Goal: Information Seeking & Learning: Learn about a topic

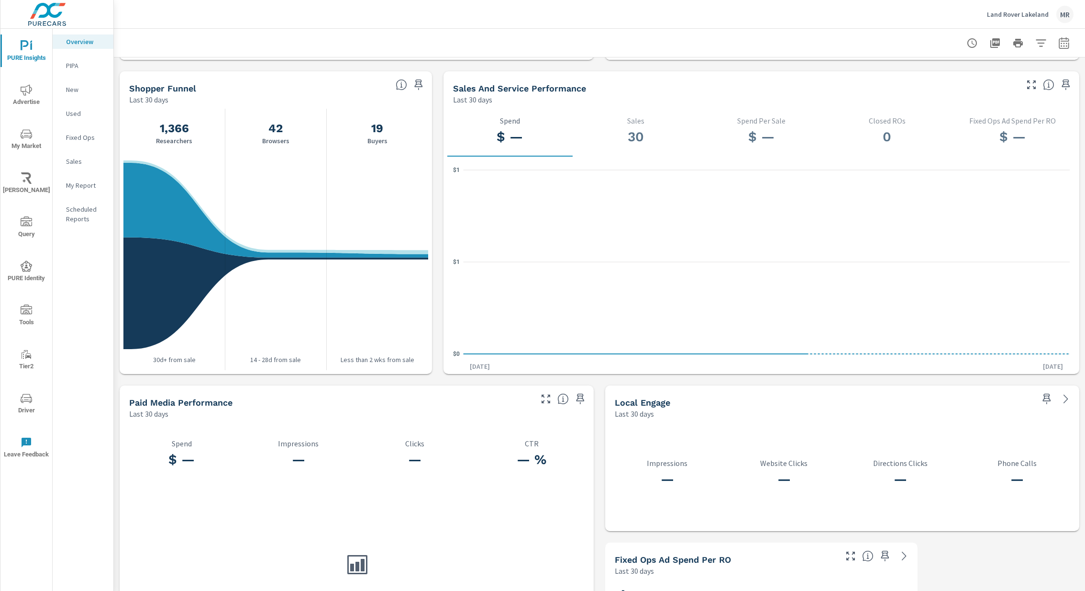
click at [1066, 14] on div "MR" at bounding box center [1065, 14] width 17 height 17
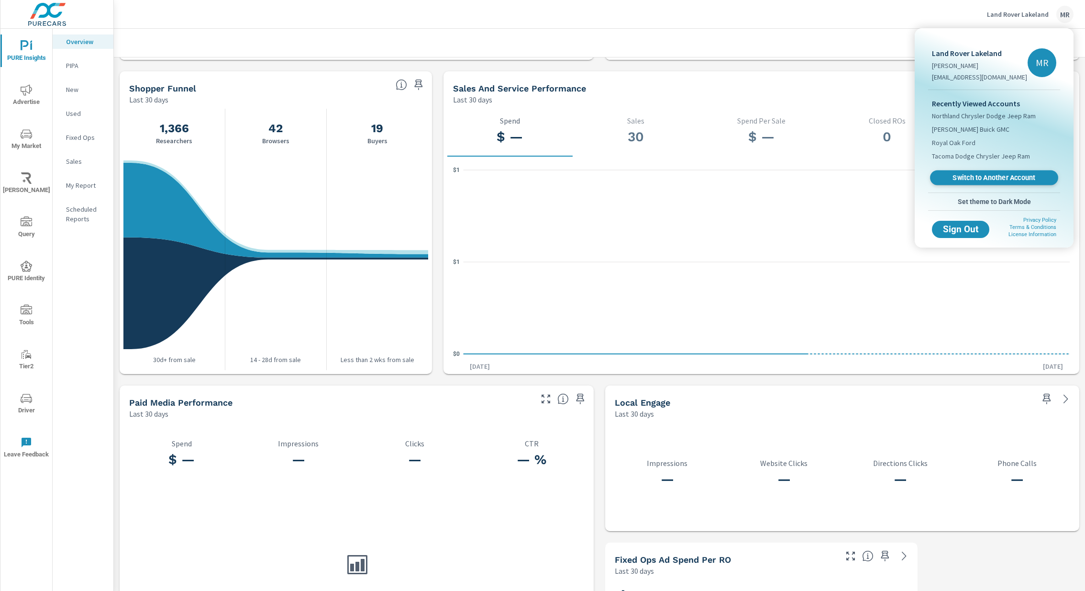
click at [998, 178] on span "Switch to Another Account" at bounding box center [994, 177] width 117 height 9
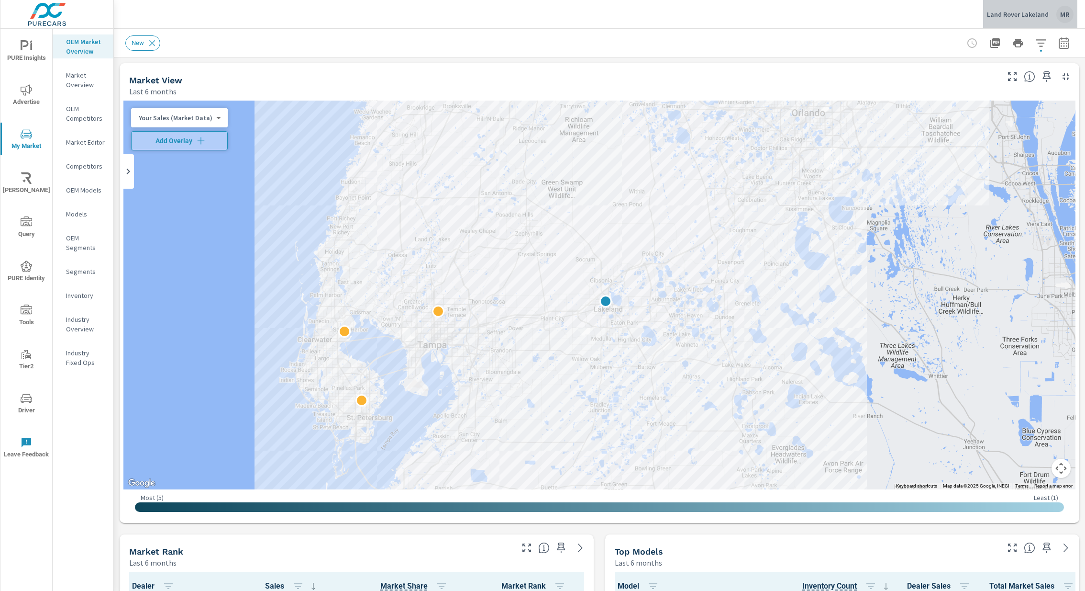
click at [1064, 16] on div "MR" at bounding box center [1065, 14] width 17 height 17
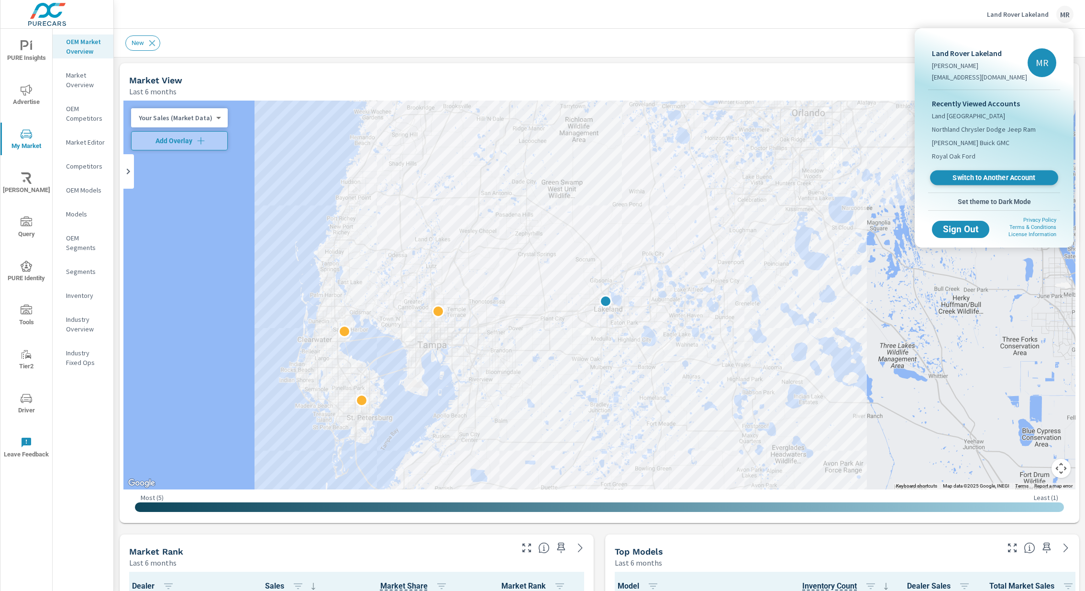
click at [981, 177] on span "Switch to Another Account" at bounding box center [994, 177] width 117 height 9
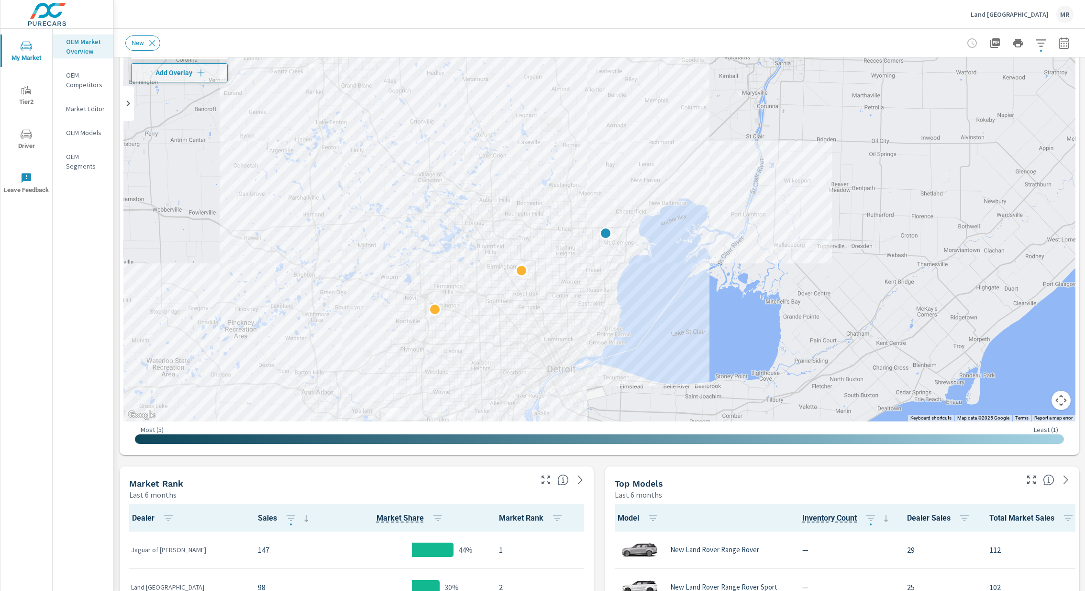
scroll to position [57, 0]
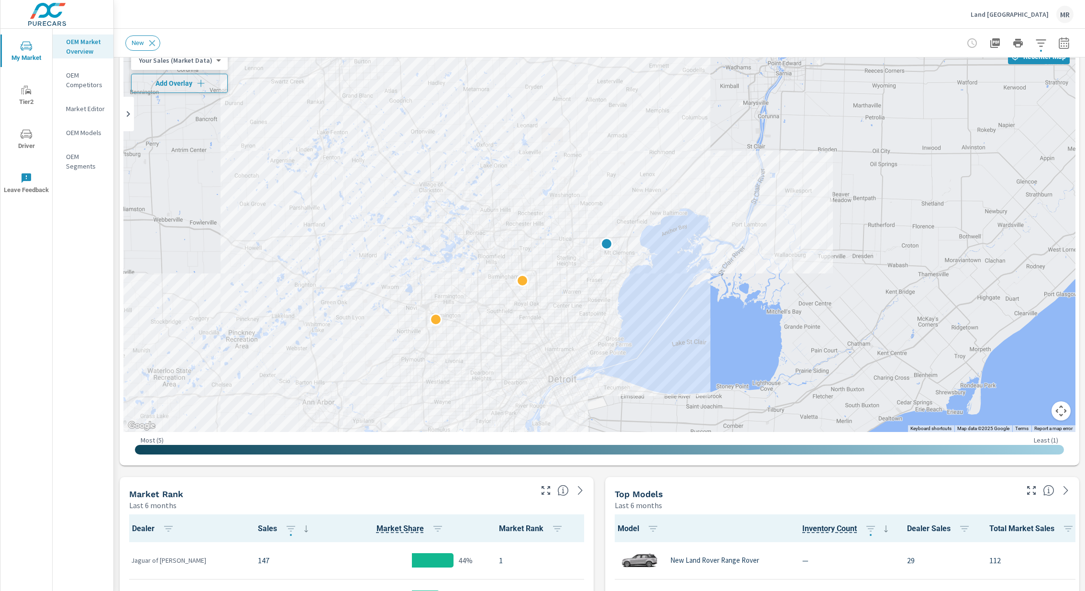
click at [196, 86] on icon "button" at bounding box center [201, 83] width 10 height 10
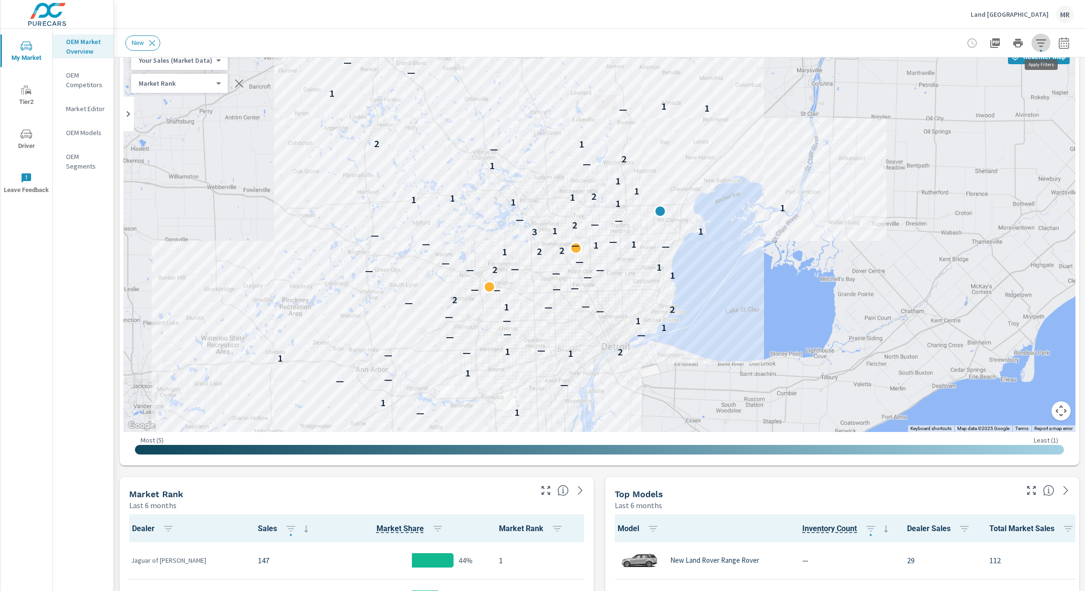
click at [1045, 44] on icon "button" at bounding box center [1041, 42] width 11 height 11
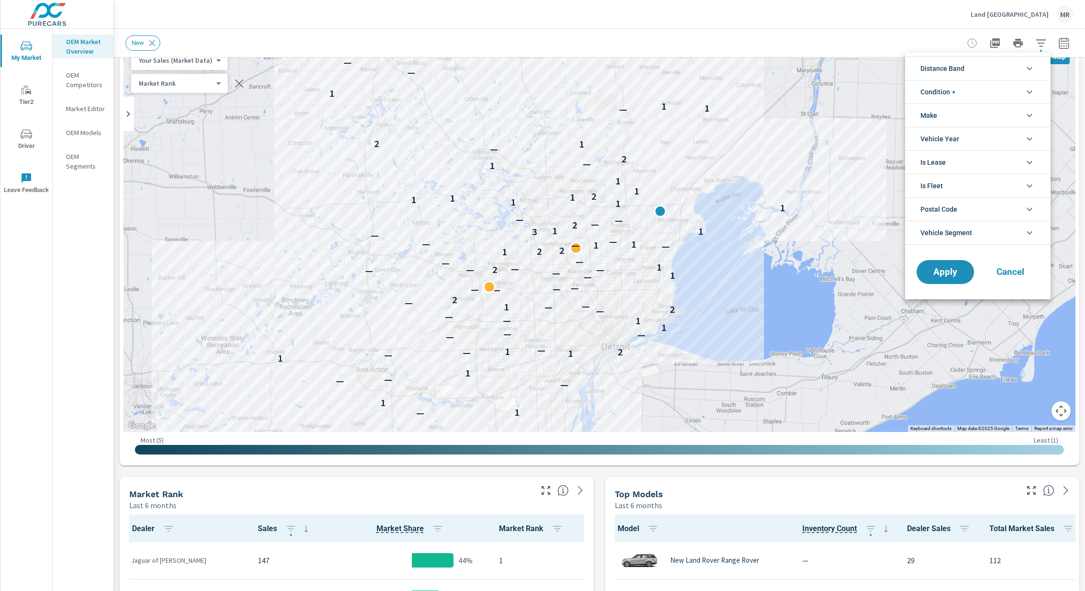
click at [1065, 43] on div at bounding box center [542, 295] width 1085 height 591
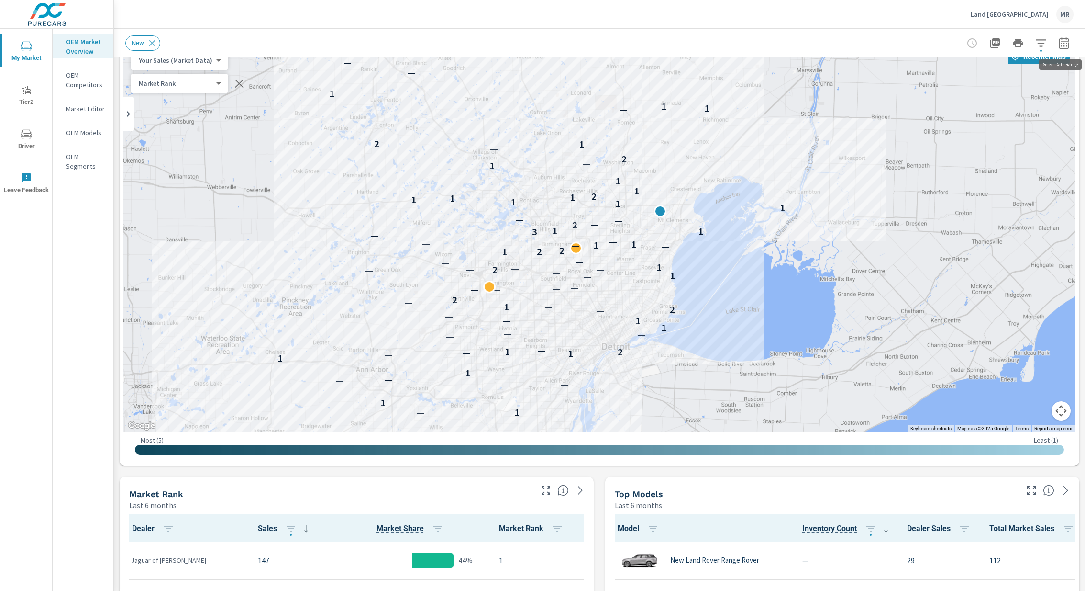
click at [1062, 46] on icon "button" at bounding box center [1064, 42] width 11 height 11
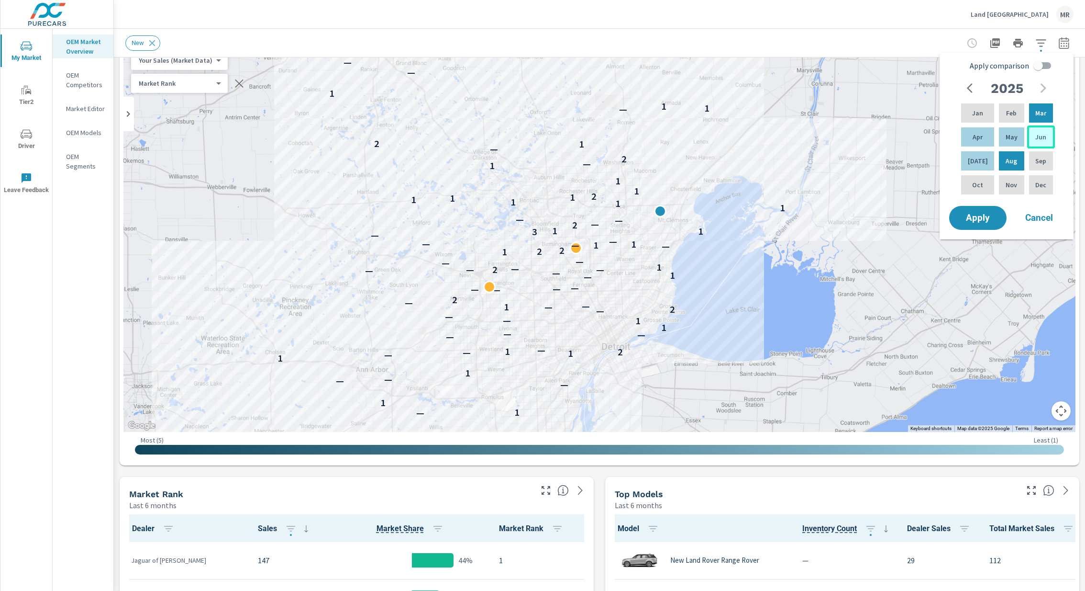
click at [1034, 139] on div "Jun" at bounding box center [1042, 136] width 28 height 23
click at [1015, 136] on div "May" at bounding box center [1011, 136] width 29 height 23
click at [973, 136] on p "Apr" at bounding box center [978, 137] width 10 height 10
click at [1032, 144] on div "Jun" at bounding box center [1042, 136] width 28 height 23
click at [972, 219] on span "Apply" at bounding box center [978, 217] width 39 height 9
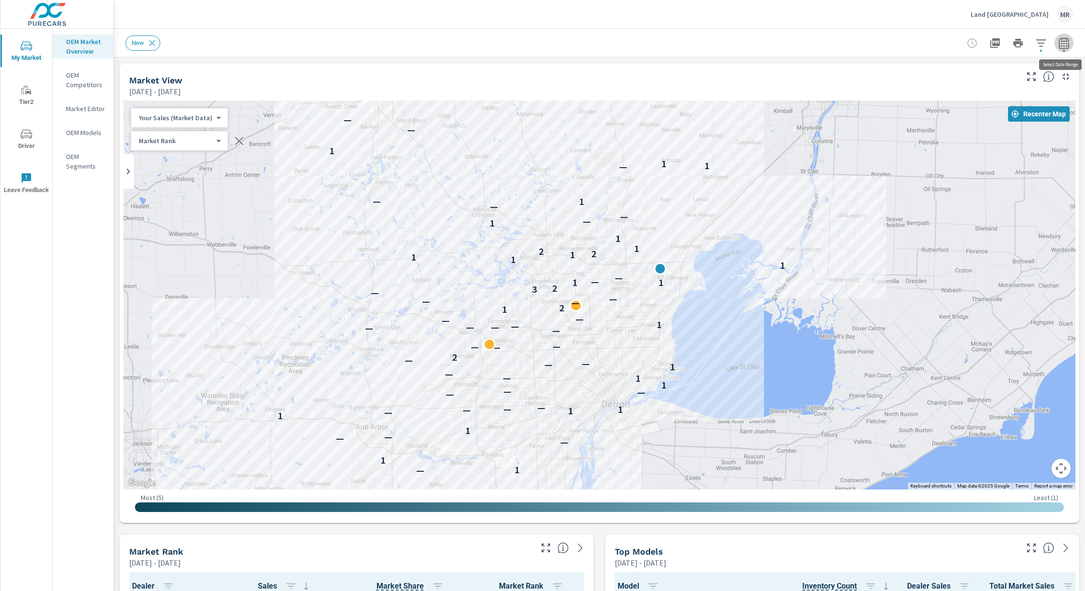
click at [1067, 39] on icon "button" at bounding box center [1064, 42] width 10 height 11
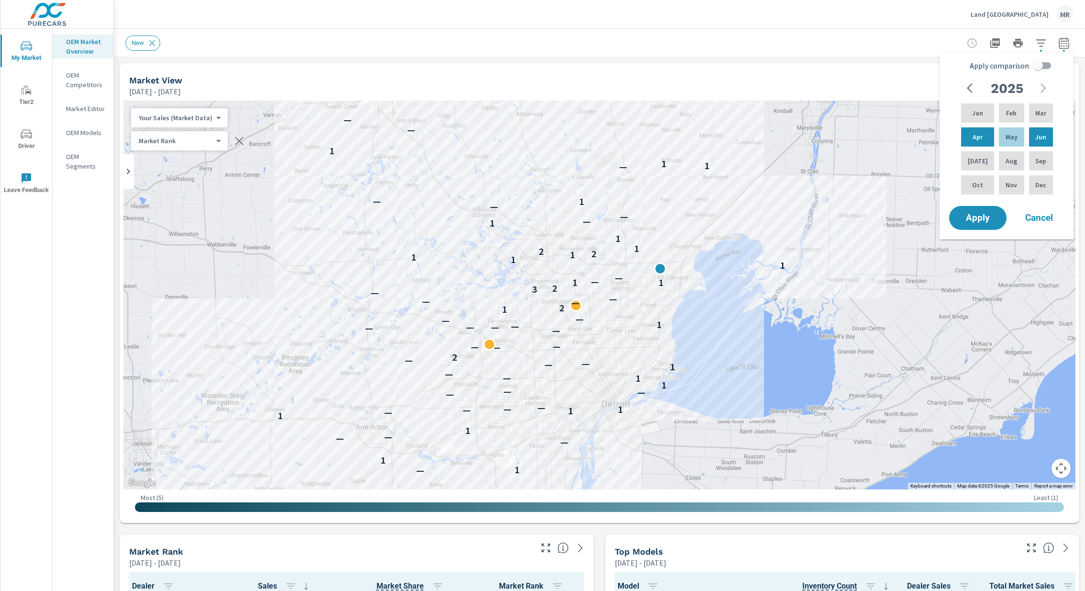
click at [1045, 63] on input "Apply comparison" at bounding box center [1038, 65] width 55 height 18
checkbox input "true"
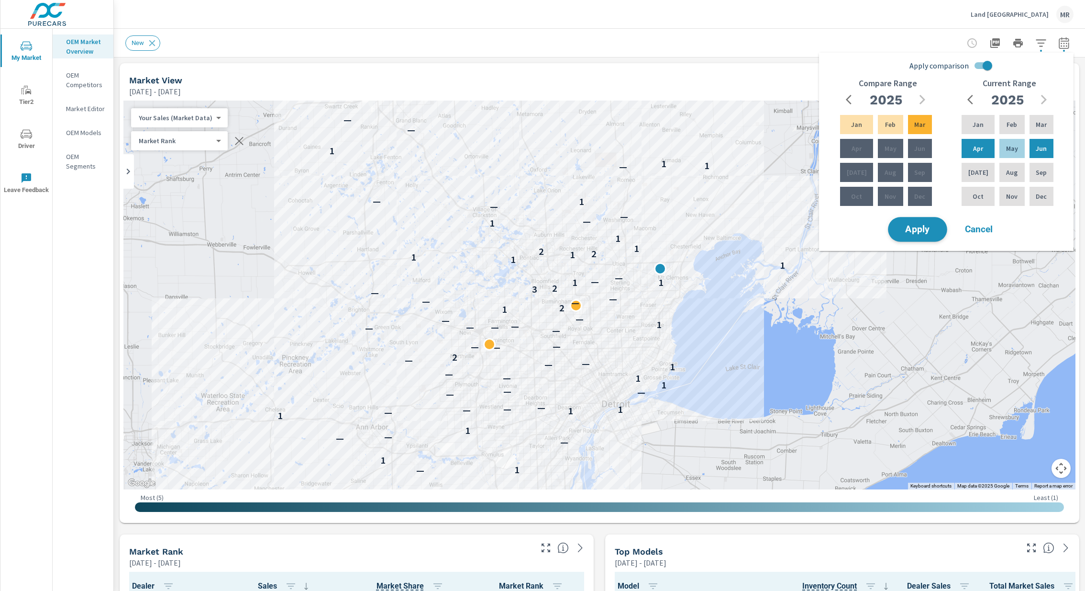
click at [923, 227] on span "Apply" at bounding box center [917, 229] width 39 height 9
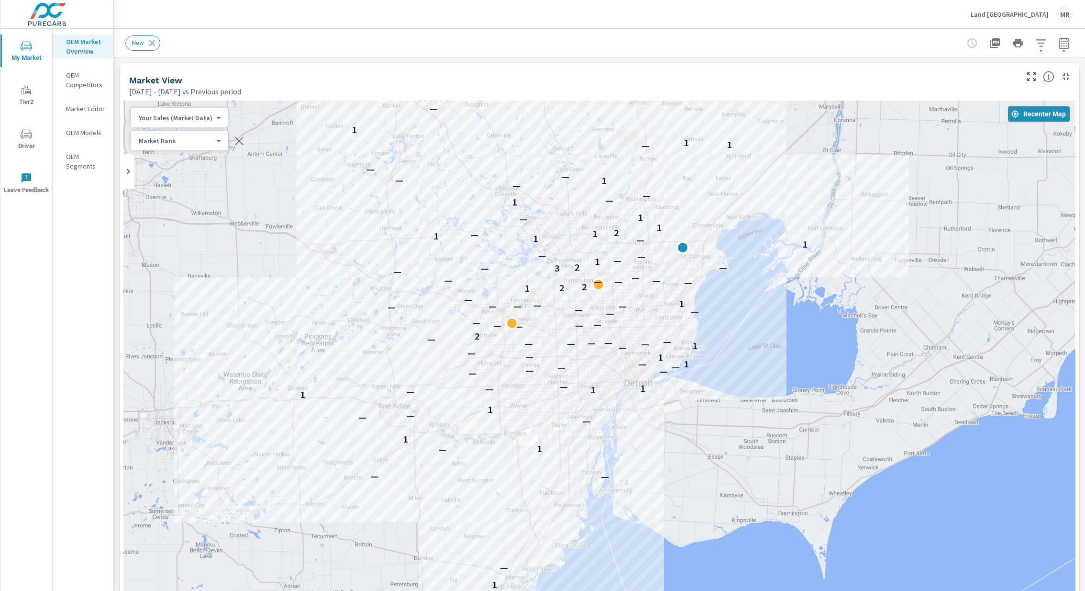
drag, startPoint x: 707, startPoint y: 419, endPoint x: 729, endPoint y: 325, distance: 96.4
click at [729, 325] on div "1 — — — — 1 1 — — — 1 1 — 1 — 1 — — — — — — 1 — 1 — — — 1 — — — — — — — 2 — — —…" at bounding box center [984, 509] width 724 height 470
click at [1041, 44] on icon "button" at bounding box center [1041, 42] width 11 height 11
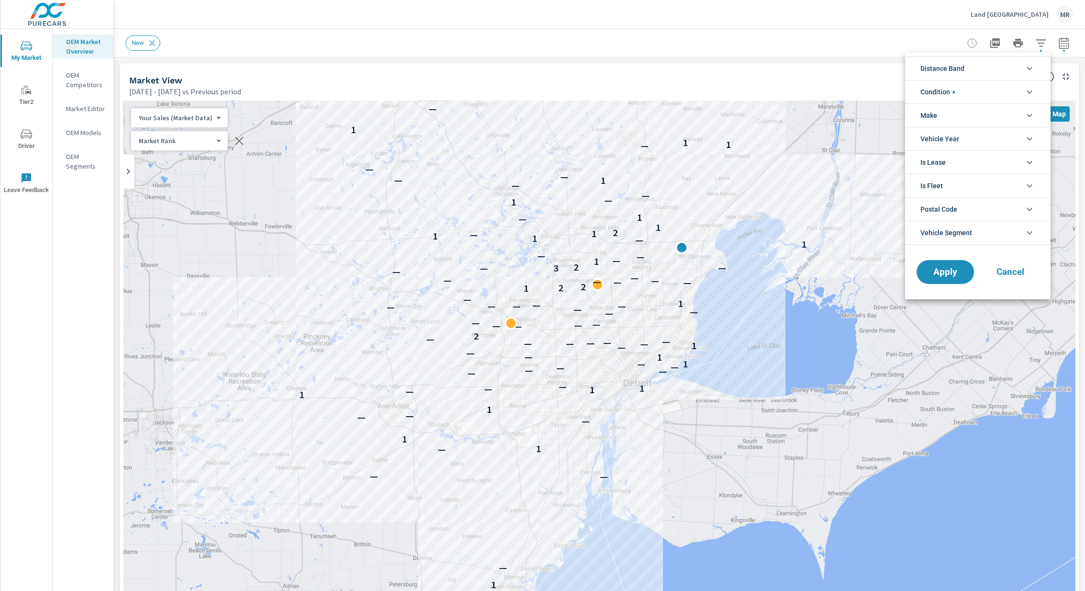
click at [1030, 122] on li "Make" at bounding box center [978, 114] width 145 height 23
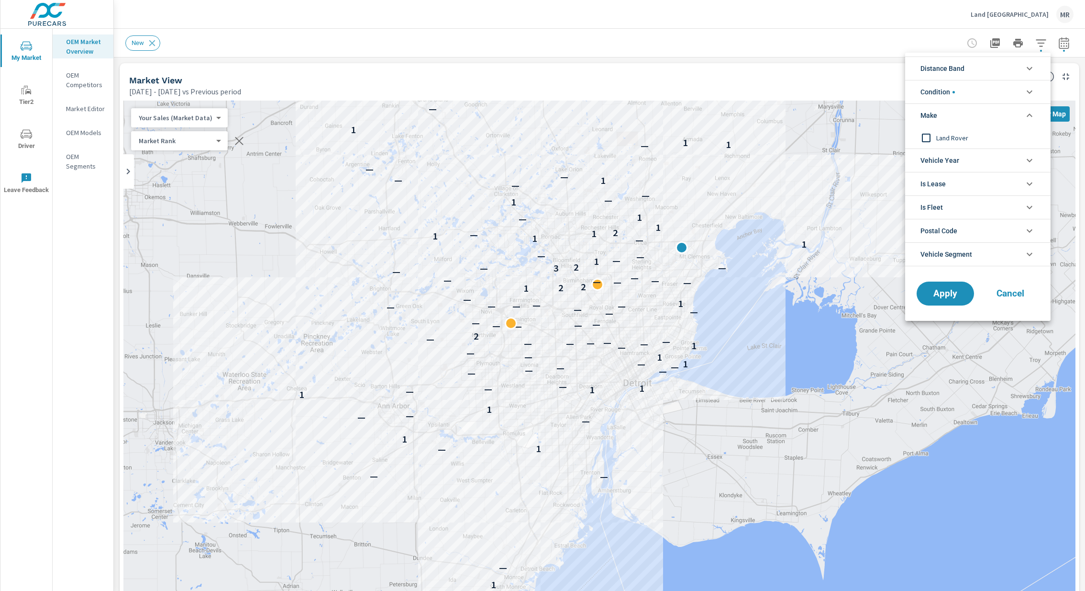
click at [926, 136] on input "filter options" at bounding box center [927, 138] width 20 height 20
click at [957, 289] on span "Apply" at bounding box center [945, 293] width 39 height 9
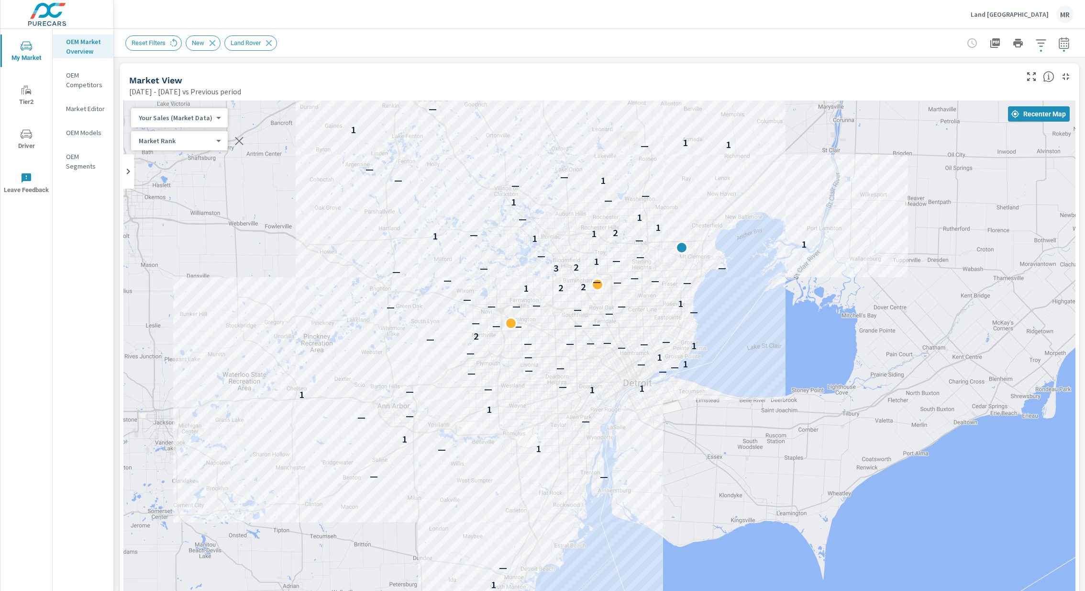
click at [197, 119] on body "My Market Tier2 Driver Leave Feedback OEM Market Overview OEM Competitors Marke…" at bounding box center [542, 295] width 1085 height 591
click at [193, 149] on li "Total Market Sales" at bounding box center [177, 148] width 93 height 15
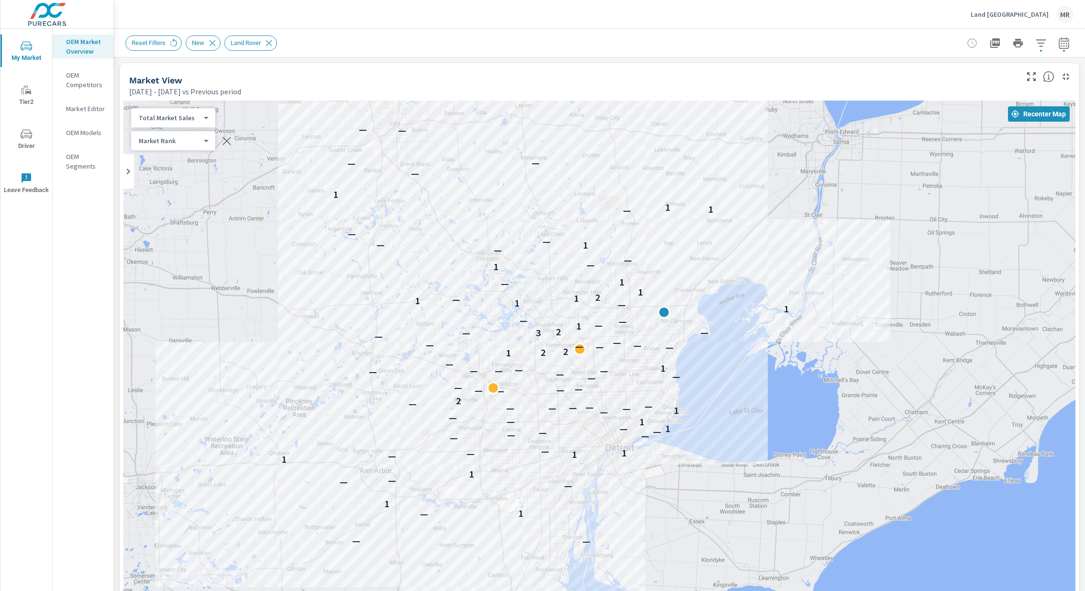
drag, startPoint x: 607, startPoint y: 238, endPoint x: 589, endPoint y: 306, distance: 69.9
click at [589, 306] on div "1 — — — — 1 1 — — — 1 1 — 1 — 1 — — — — — — 1 — 1 — — — 1 — — — — — — — 2 — — —…" at bounding box center [599, 367] width 952 height 532
click at [1064, 45] on icon "button" at bounding box center [1064, 42] width 11 height 11
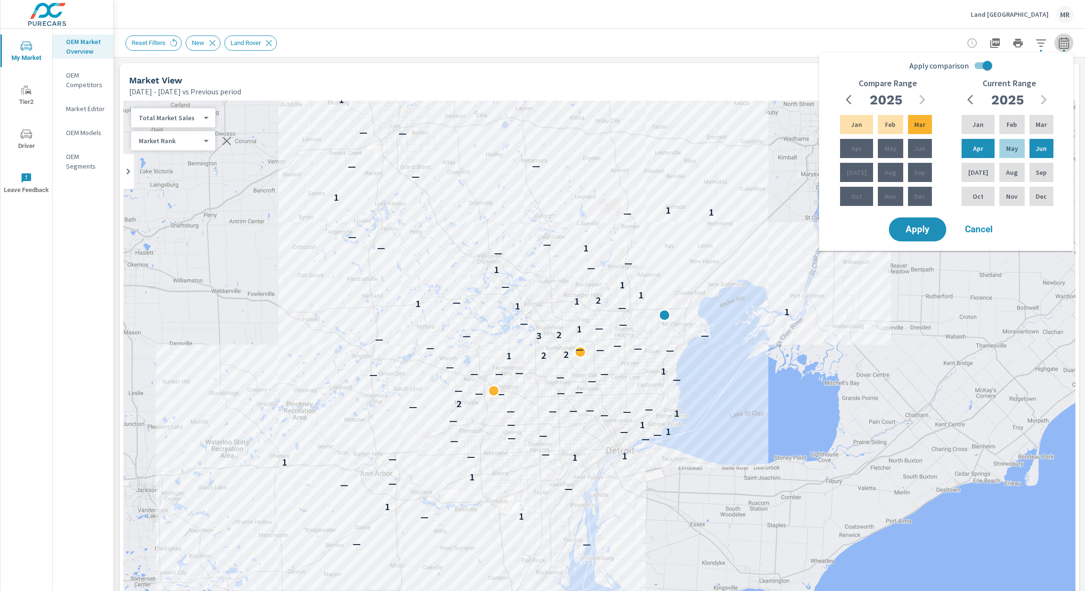
click at [1064, 45] on icon "button" at bounding box center [1064, 42] width 11 height 11
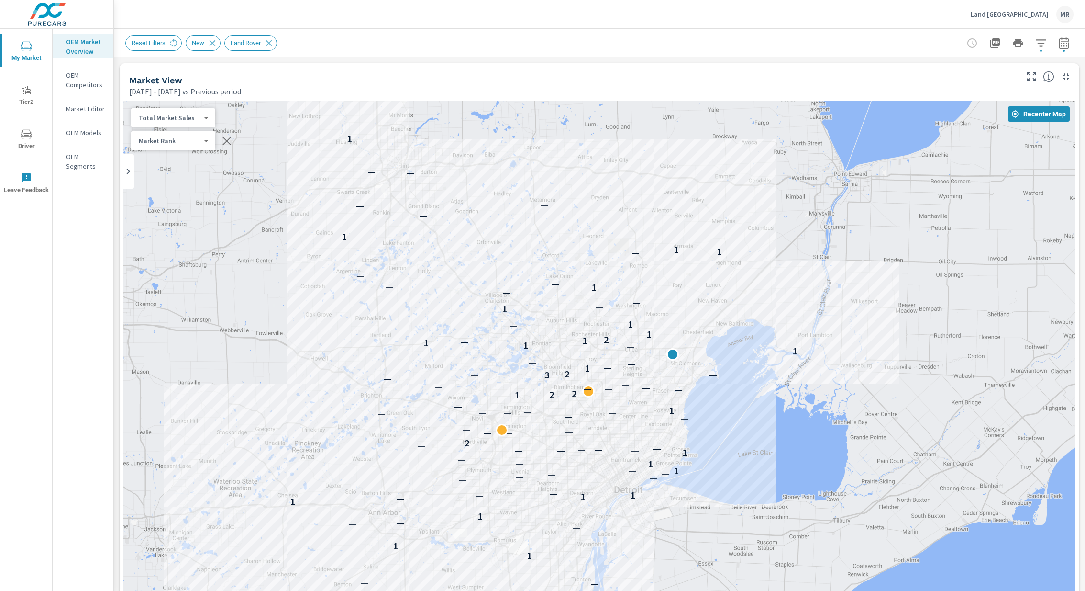
drag, startPoint x: 751, startPoint y: 217, endPoint x: 753, endPoint y: 252, distance: 35.0
click at [753, 252] on div "1 — — — — 1 1 — — — 1 1 — 1 — 1 — — — — — — 1 — 1 — — — 1 — — — — — — — 2 — — —…" at bounding box center [599, 367] width 952 height 532
